Goal: Navigation & Orientation: Understand site structure

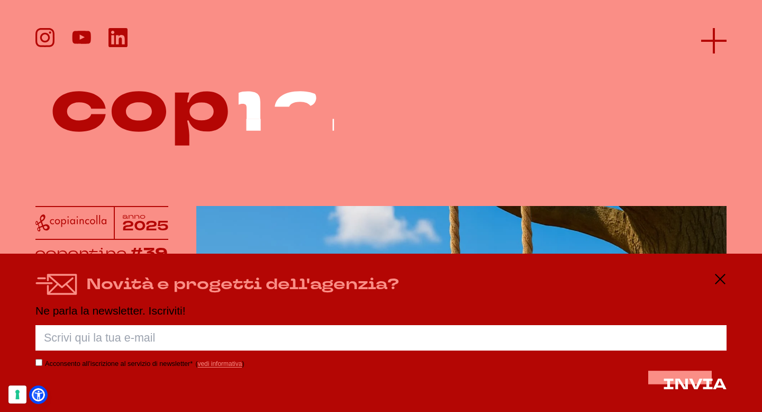
scroll to position [1, 0]
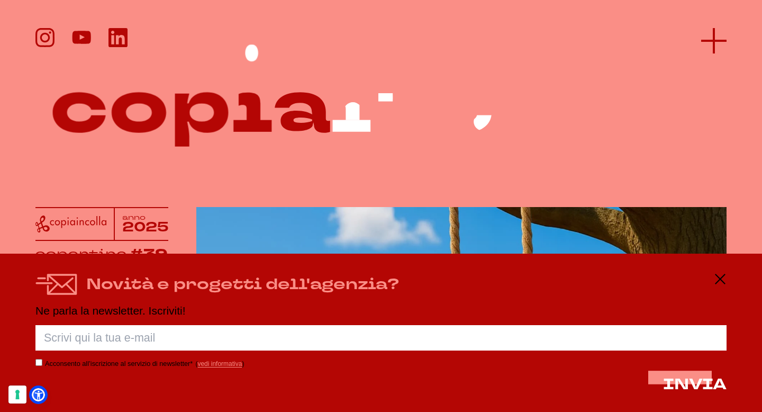
click at [712, 32] on icon at bounding box center [713, 40] width 25 height 25
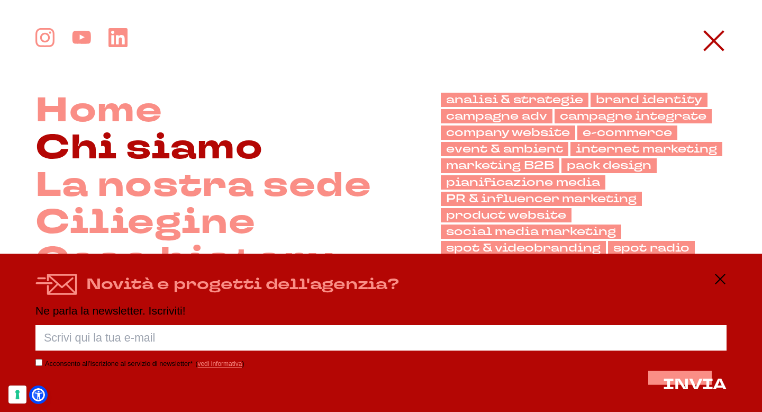
click at [160, 141] on link "Chi siamo" at bounding box center [149, 148] width 228 height 37
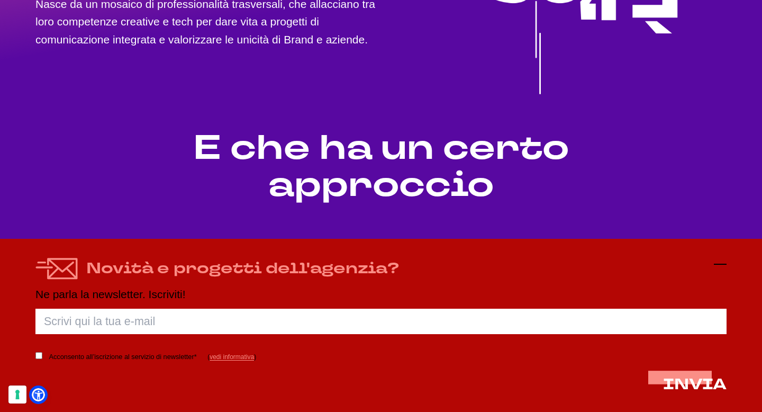
scroll to position [330, 0]
click at [718, 266] on icon at bounding box center [720, 264] width 13 height 13
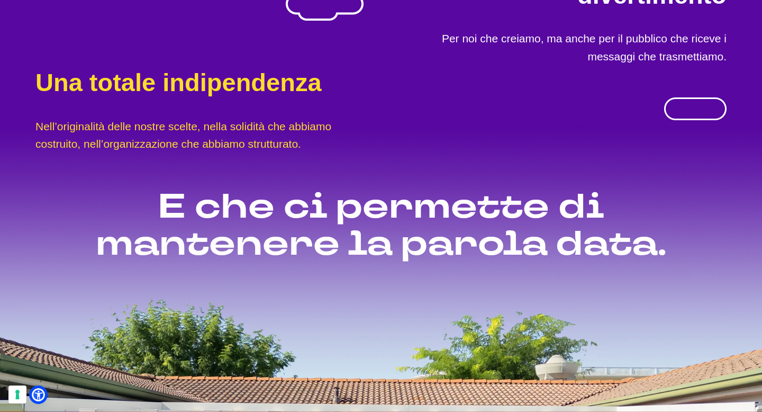
scroll to position [907, 0]
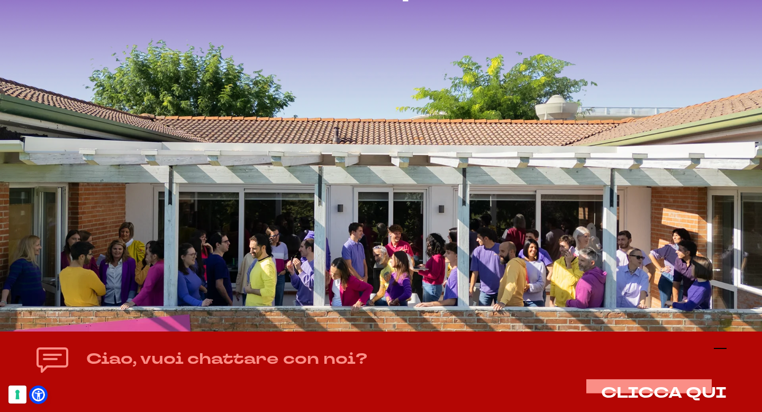
click at [723, 344] on icon at bounding box center [720, 348] width 13 height 13
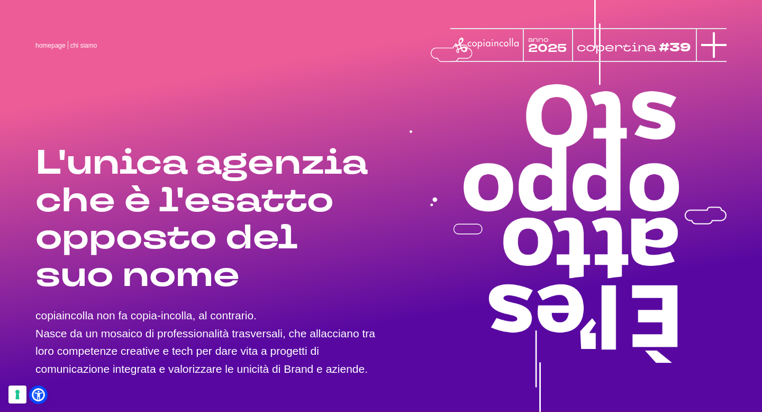
scroll to position [0, 0]
click at [709, 41] on icon at bounding box center [713, 44] width 25 height 25
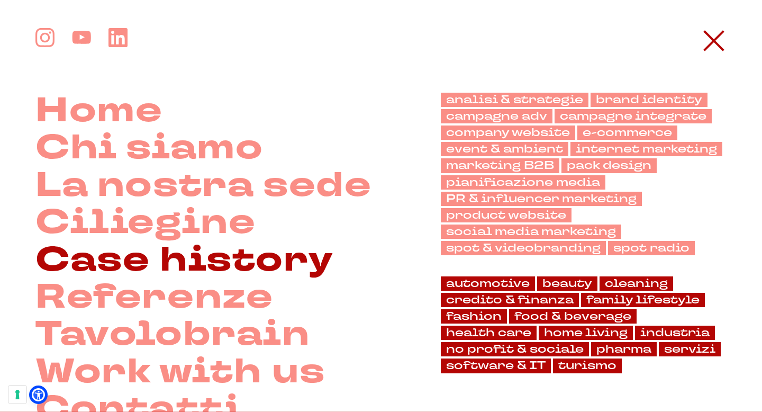
click at [300, 261] on link "Case history" at bounding box center [184, 260] width 298 height 37
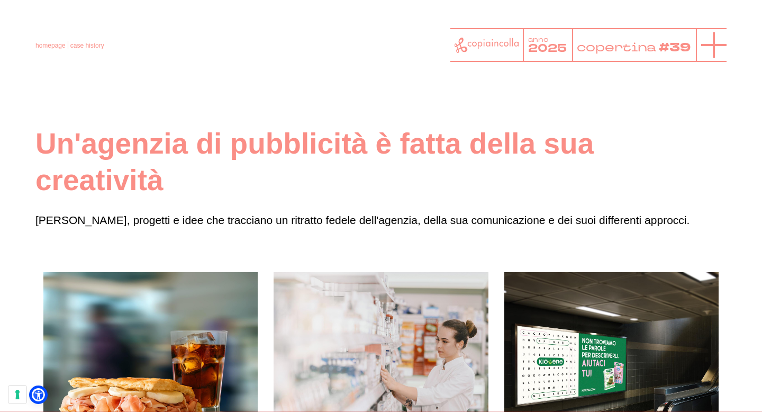
scroll to position [1, 0]
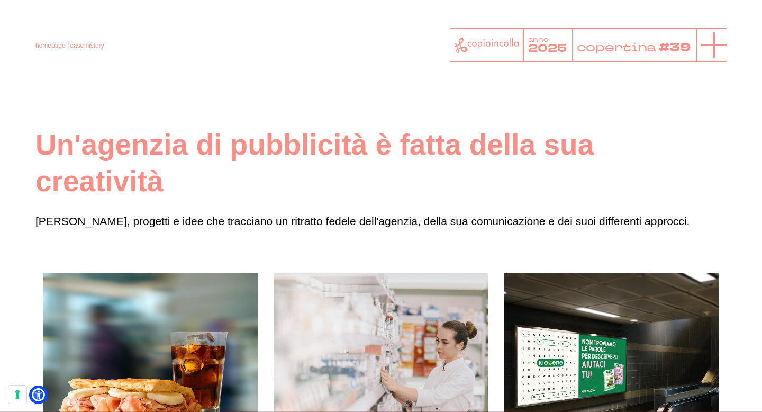
click at [711, 47] on icon at bounding box center [713, 44] width 25 height 25
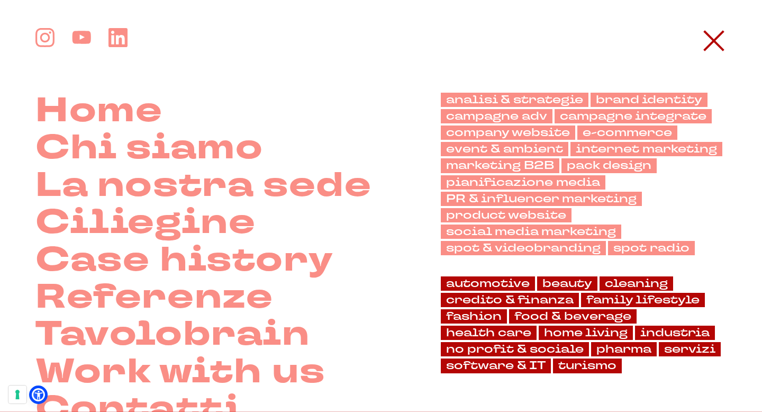
scroll to position [0, 0]
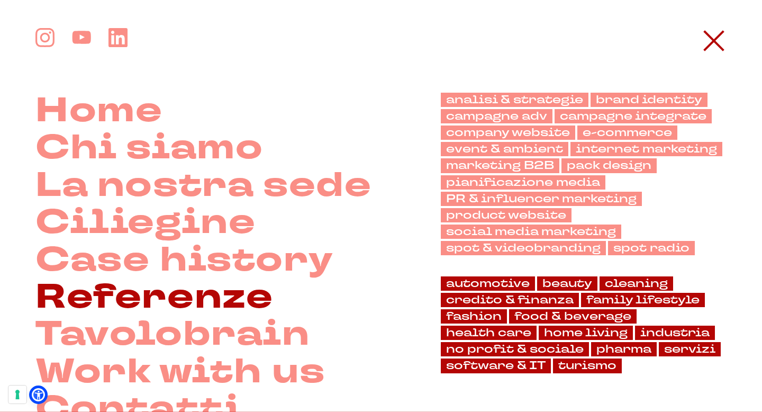
click at [231, 306] on link "Referenze" at bounding box center [154, 297] width 238 height 37
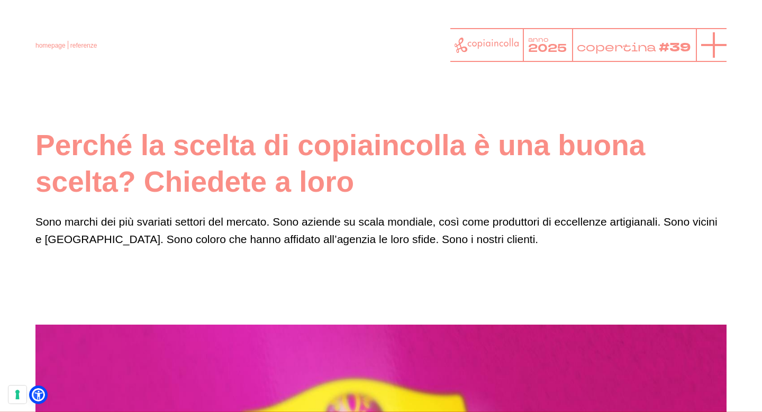
click at [703, 41] on icon at bounding box center [713, 44] width 25 height 25
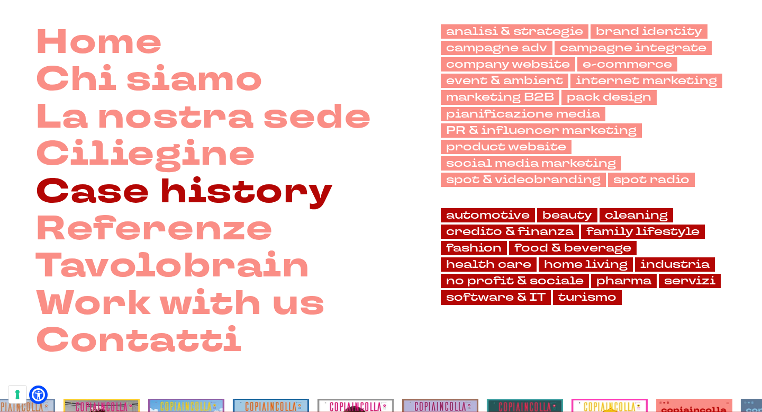
scroll to position [70, 0]
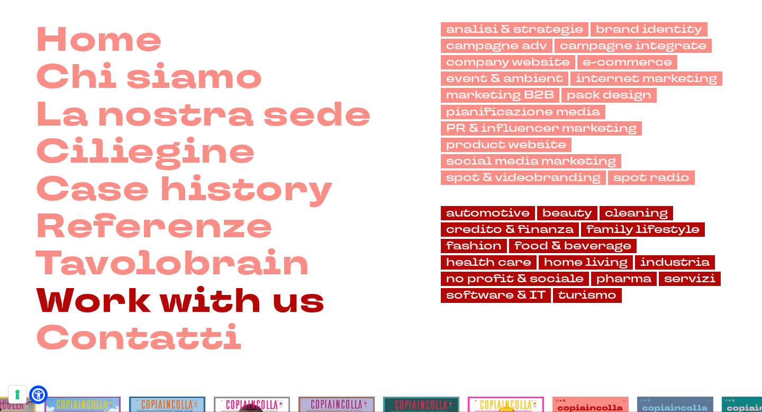
click at [207, 298] on link "Work with us" at bounding box center [179, 301] width 289 height 37
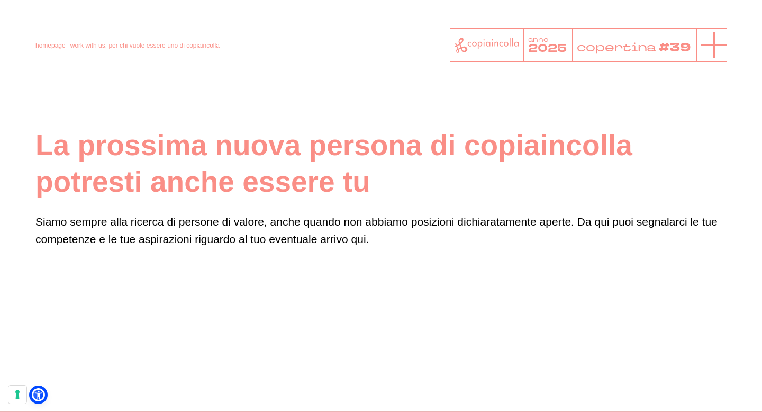
click at [709, 45] on line at bounding box center [713, 45] width 25 height 0
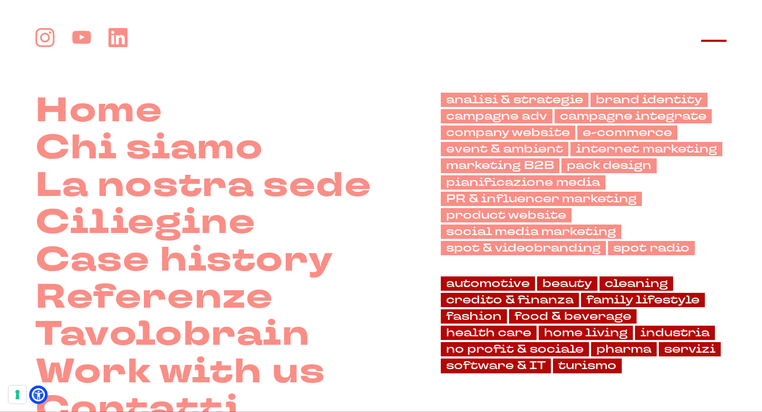
click at [720, 30] on icon at bounding box center [713, 40] width 25 height 25
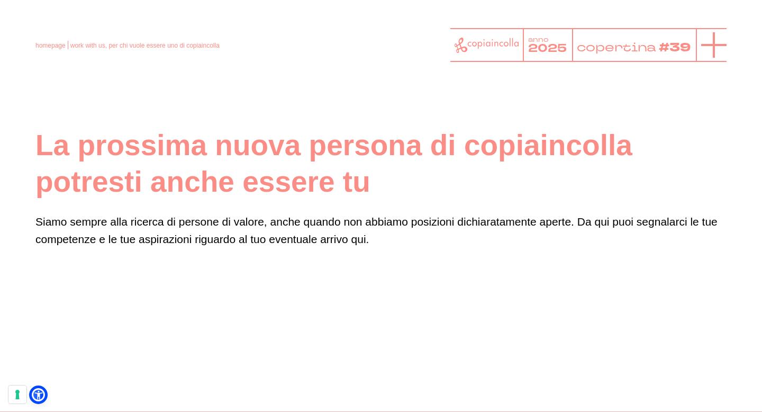
click at [704, 48] on icon at bounding box center [713, 44] width 25 height 25
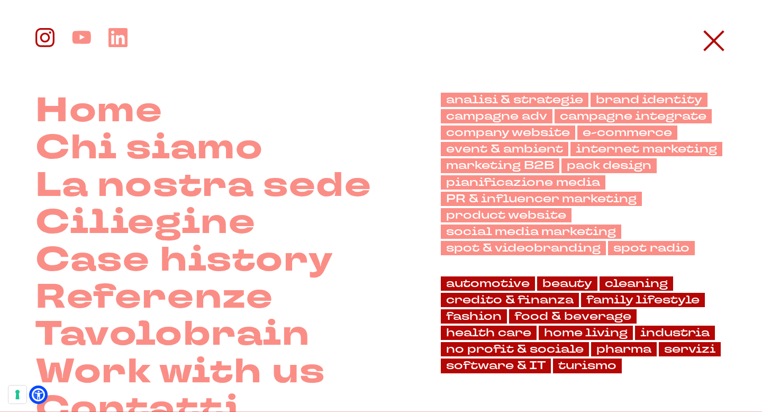
click at [40, 40] on icon at bounding box center [44, 37] width 19 height 19
